Goal: Navigation & Orientation: Find specific page/section

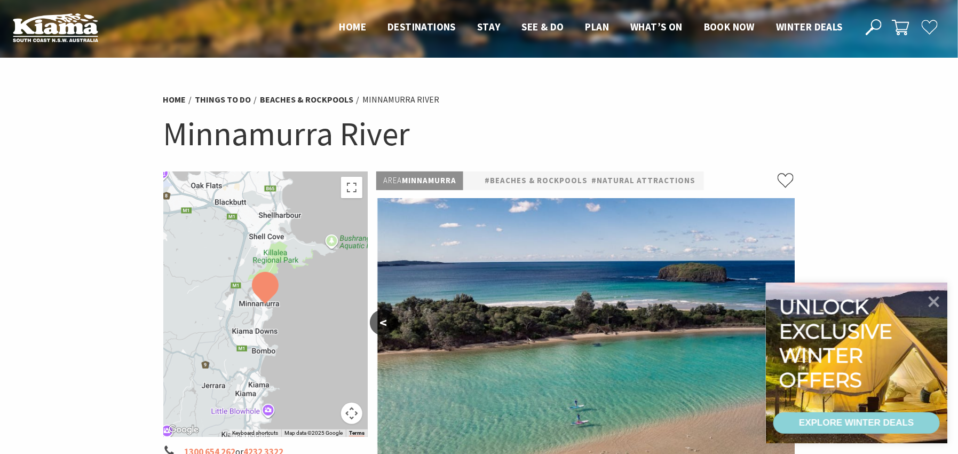
drag, startPoint x: 641, startPoint y: 289, endPoint x: 644, endPoint y: 161, distance: 128.7
click at [644, 161] on section "Home Things To Do Beaches & Rockpools Minnamurra River Minnamurra River To navi…" at bounding box center [479, 435] width 958 height 754
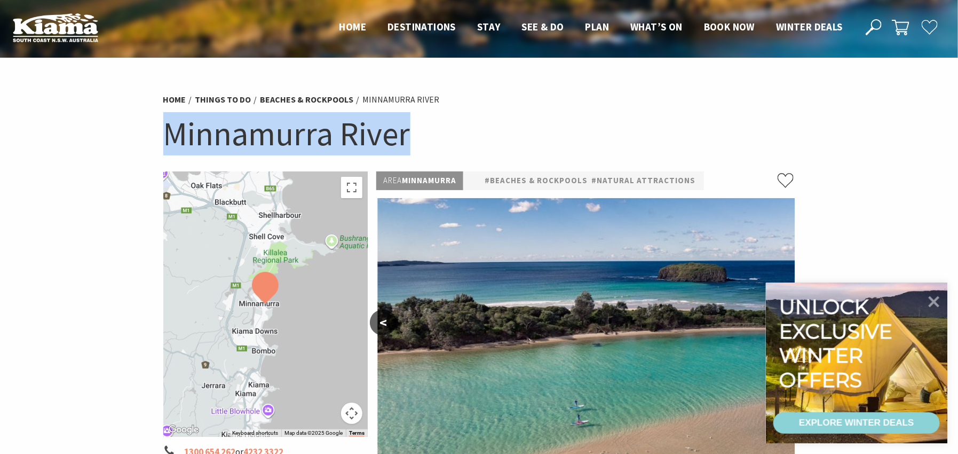
drag, startPoint x: 663, startPoint y: 145, endPoint x: 658, endPoint y: 99, distance: 46.2
click at [658, 99] on div "Home Things To Do Beaches & Rockpools Minnamurra River Minnamurra River" at bounding box center [479, 129] width 641 height 84
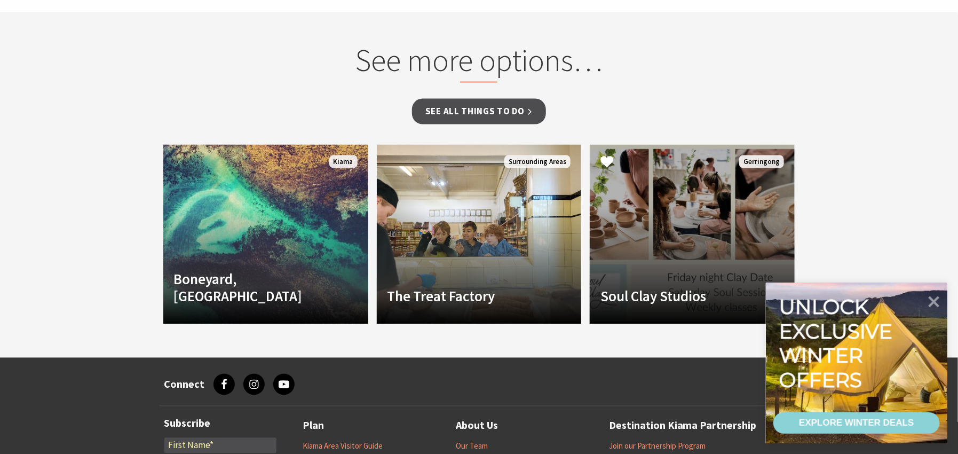
scroll to position [800, 0]
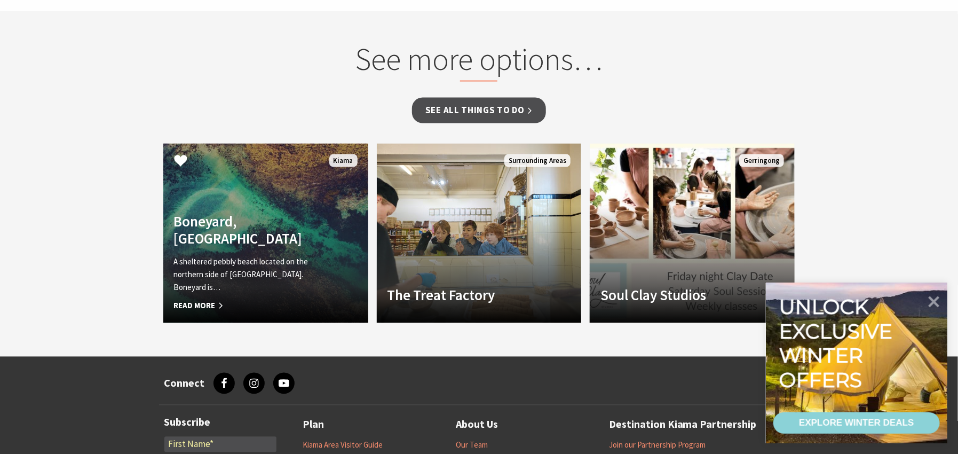
click at [191, 308] on span "Read More" at bounding box center [250, 306] width 153 height 13
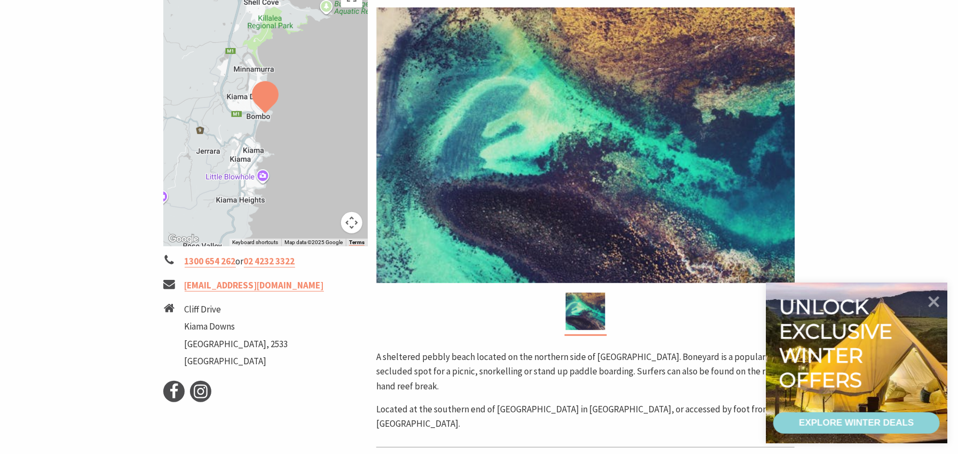
scroll to position [266, 0]
